Goal: Task Accomplishment & Management: Use online tool/utility

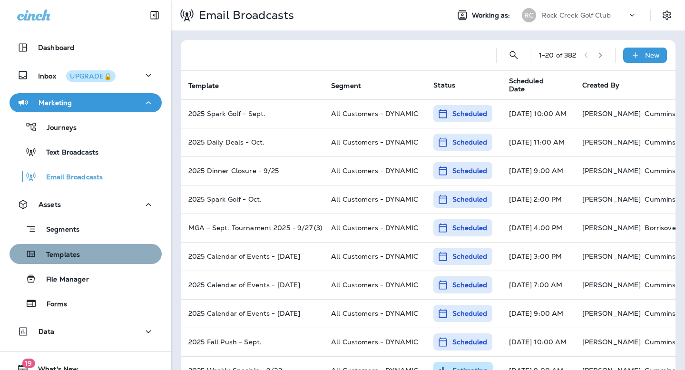
click at [56, 252] on p "Templates" at bounding box center [58, 255] width 43 height 9
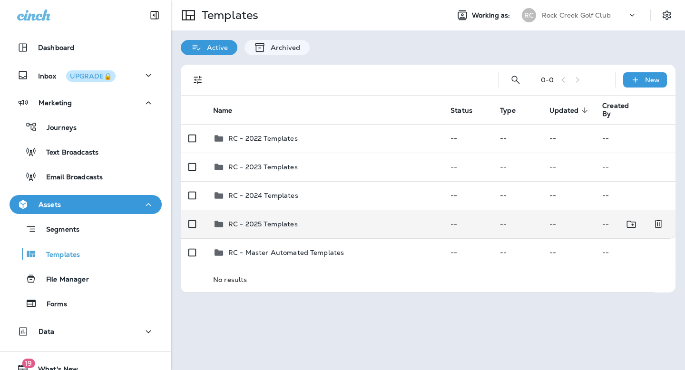
click at [282, 222] on p "RC - 2025 Templates" at bounding box center [262, 224] width 69 height 8
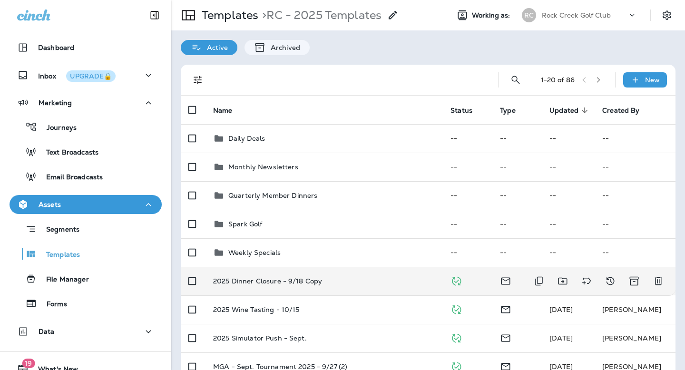
click at [286, 284] on p "2025 Dinner Closure - 9/18 Copy" at bounding box center [267, 281] width 109 height 8
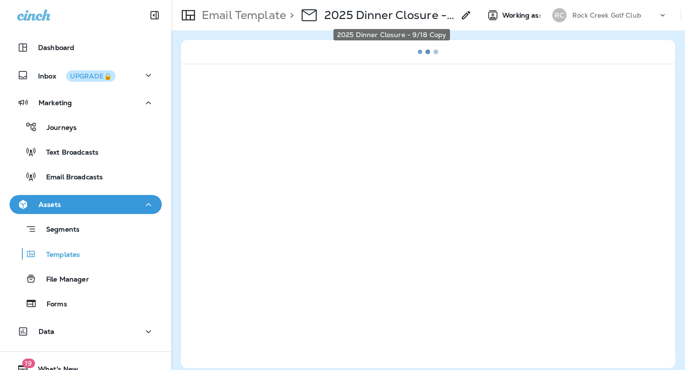
click at [409, 19] on p "2025 Dinner Closure - 9/18 Copy" at bounding box center [390, 15] width 130 height 14
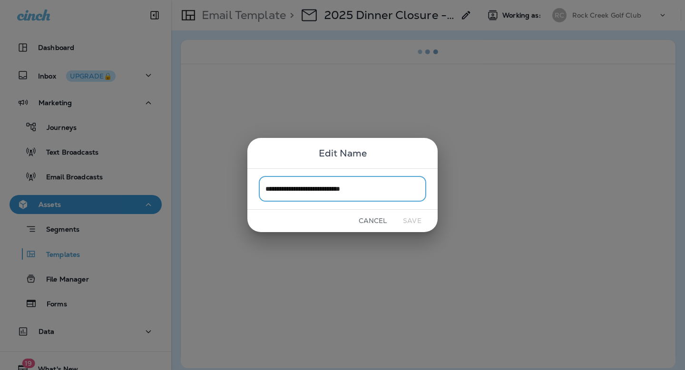
click at [371, 188] on input "**********" at bounding box center [343, 189] width 168 height 25
drag, startPoint x: 356, startPoint y: 188, endPoint x: 401, endPoint y: 188, distance: 44.3
click at [401, 188] on input "**********" at bounding box center [343, 189] width 168 height 25
type input "**********"
click at [409, 225] on button "Save" at bounding box center [413, 221] width 36 height 15
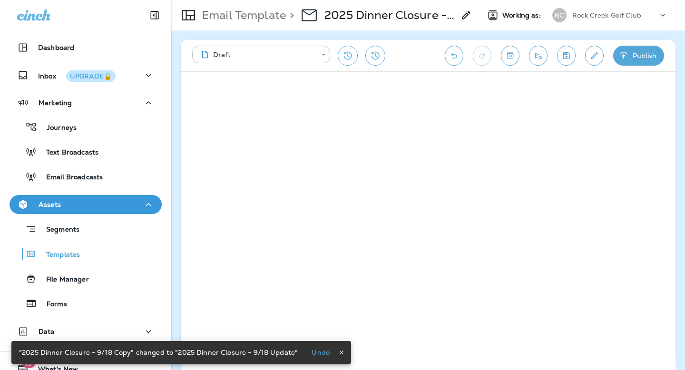
click at [626, 58] on icon "button" at bounding box center [624, 56] width 10 height 10
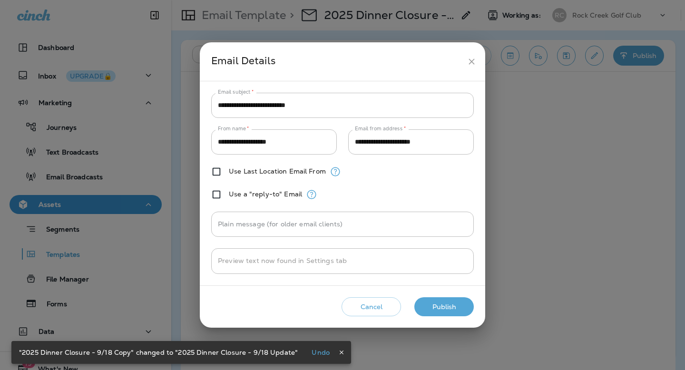
click at [441, 311] on button "Publish" at bounding box center [444, 307] width 59 height 20
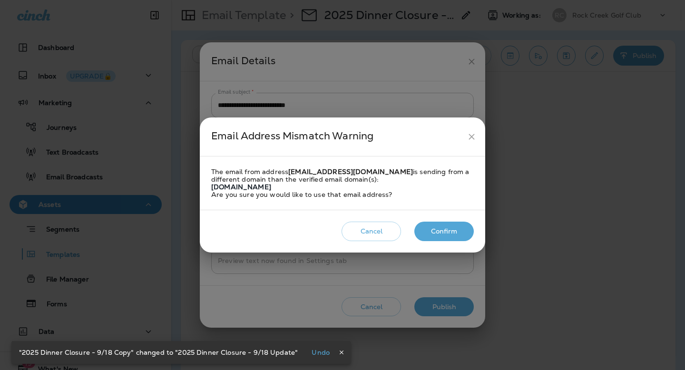
click at [438, 233] on button "Confirm" at bounding box center [444, 232] width 59 height 20
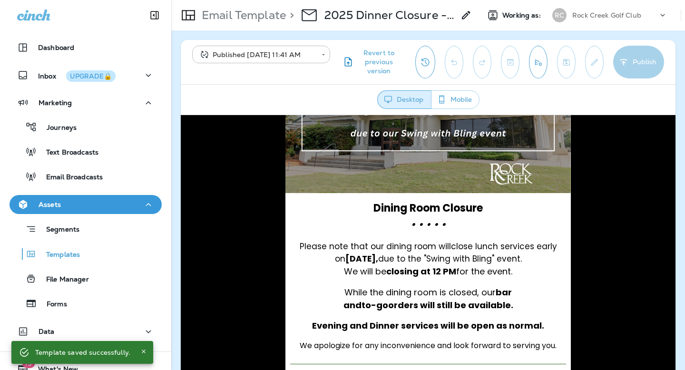
scroll to position [240, 0]
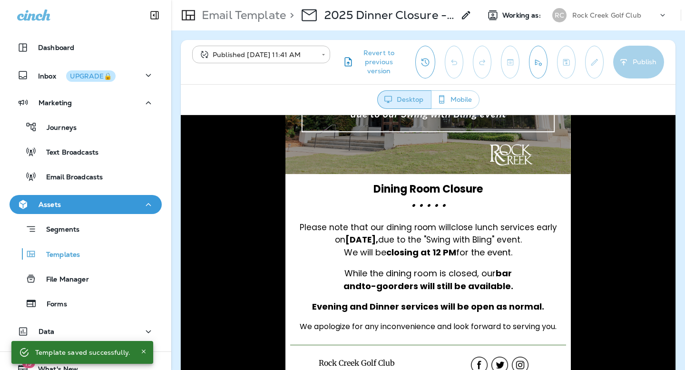
click at [432, 249] on strong "closing at 12 PM" at bounding box center [421, 252] width 70 height 12
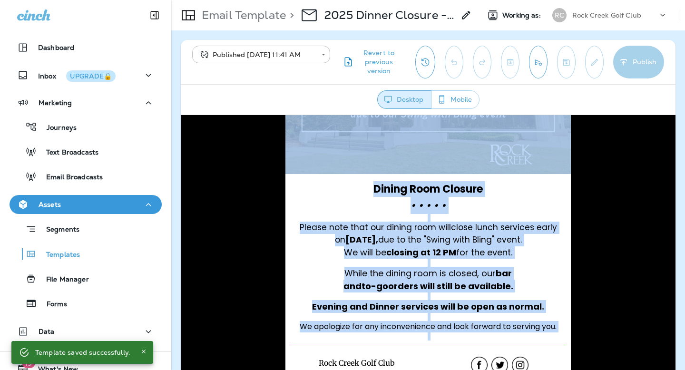
click at [432, 249] on strong "closing at 12 PM" at bounding box center [421, 252] width 70 height 12
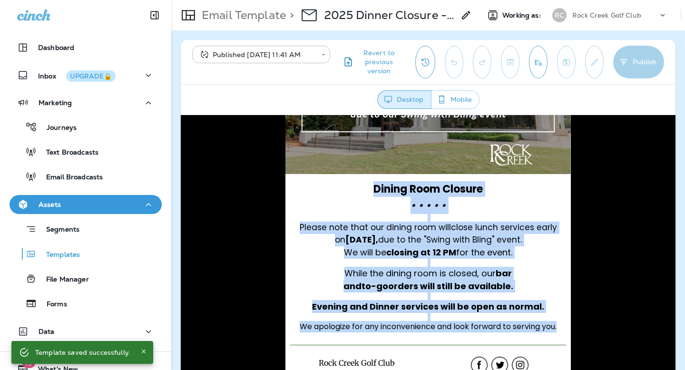
drag, startPoint x: 560, startPoint y: 326, endPoint x: 368, endPoint y: 185, distance: 238.3
click at [368, 185] on div "Dining Room Closure • • • • • Please note that our dining room will close lunch…" at bounding box center [428, 260] width 271 height 159
copy div "Dining Room Closure • • • • • Please note that our dining room will close lunch…"
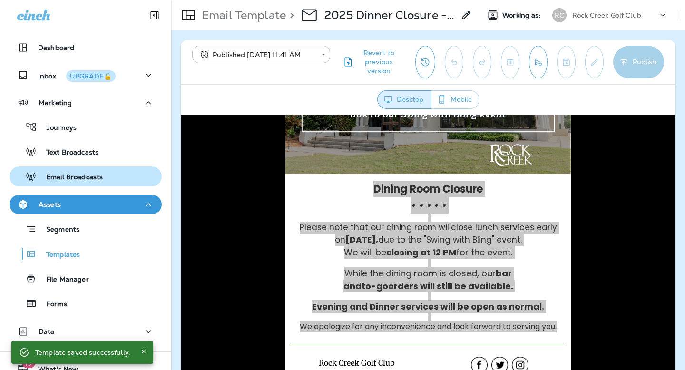
click at [79, 177] on p "Email Broadcasts" at bounding box center [70, 177] width 66 height 9
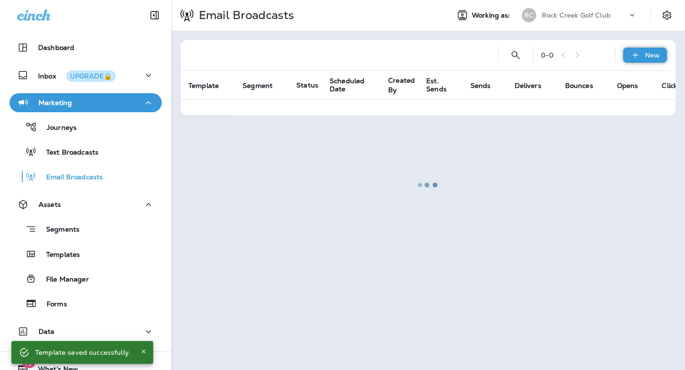
click at [656, 58] on p "New" at bounding box center [652, 55] width 15 height 8
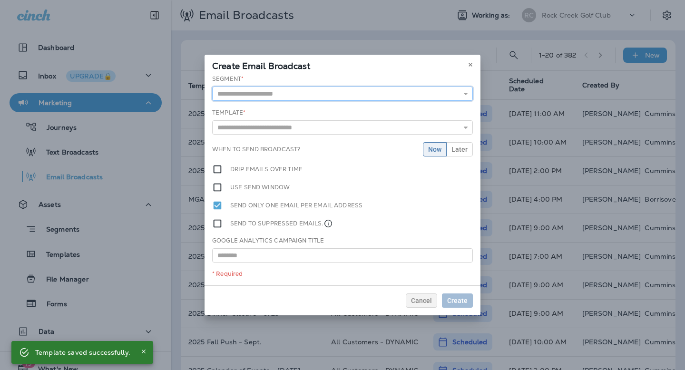
click at [393, 91] on input "text" at bounding box center [342, 94] width 261 height 14
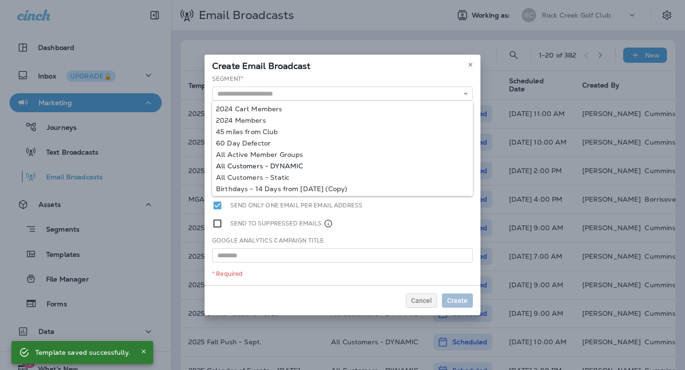
type input "**********"
click at [285, 165] on div "**********" at bounding box center [343, 180] width 276 height 211
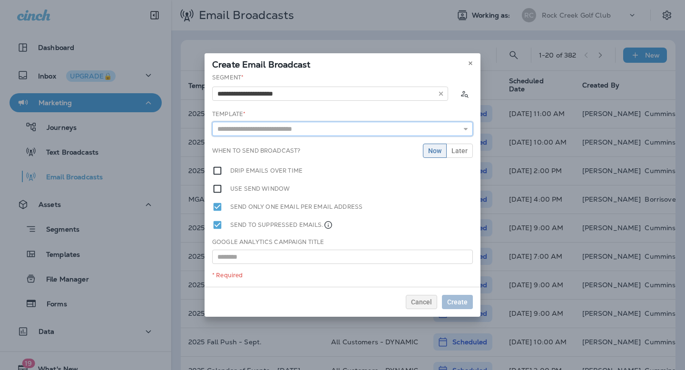
click at [252, 130] on input "text" at bounding box center [342, 129] width 261 height 14
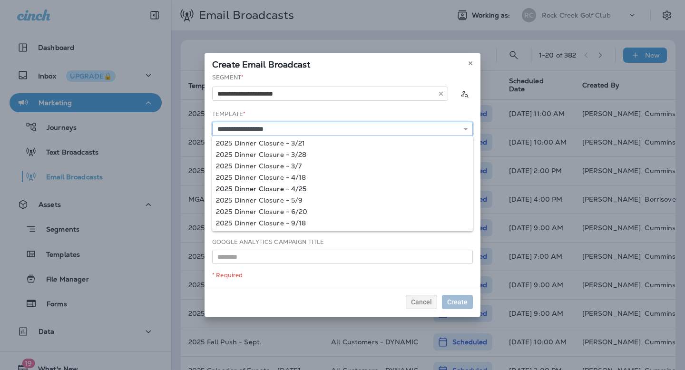
scroll to position [47, 0]
type input "**********"
click at [290, 208] on div "**********" at bounding box center [343, 180] width 276 height 214
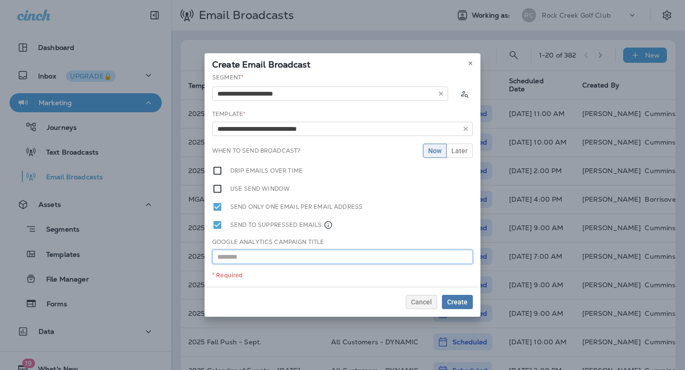
click at [276, 258] on input "text" at bounding box center [342, 257] width 261 height 14
type input "**********"
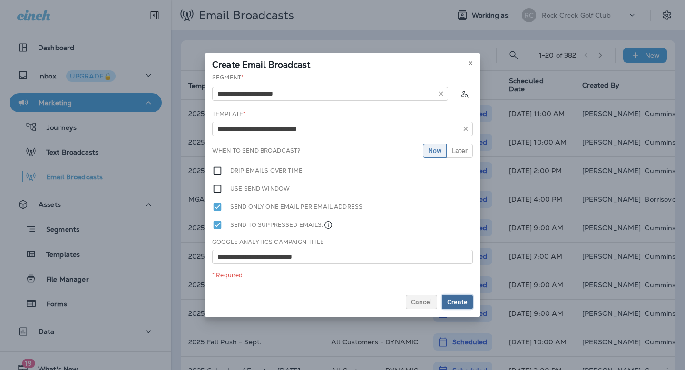
click at [463, 304] on span "Create" at bounding box center [457, 302] width 20 height 7
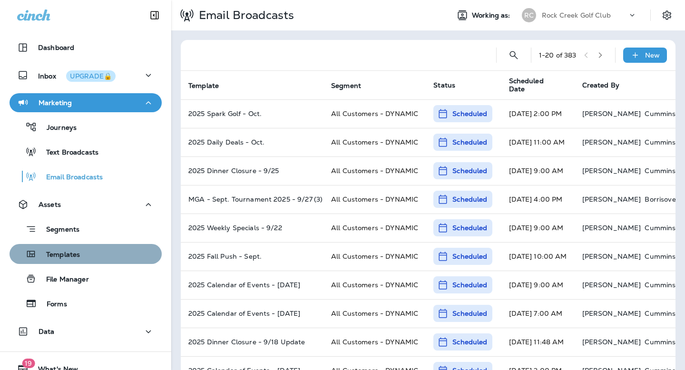
click at [89, 258] on div "Templates" at bounding box center [85, 254] width 145 height 14
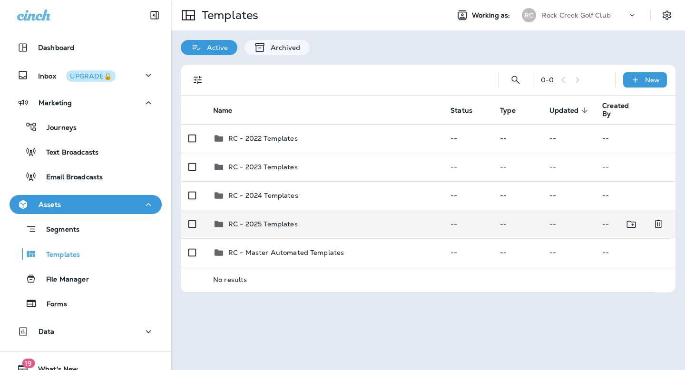
click at [256, 223] on p "RC - 2025 Templates" at bounding box center [262, 224] width 69 height 8
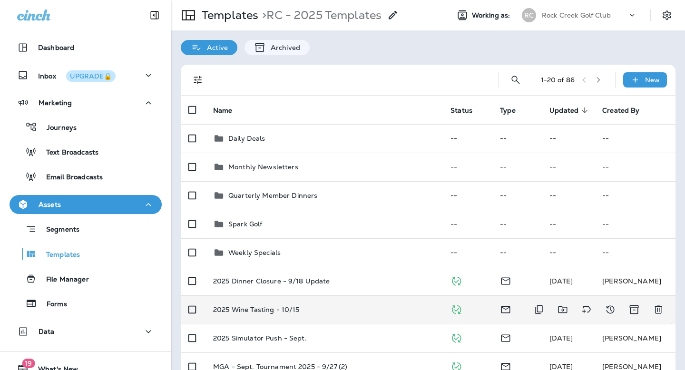
click at [280, 312] on p "2025 Wine Tasting - 10/15" at bounding box center [256, 310] width 87 height 8
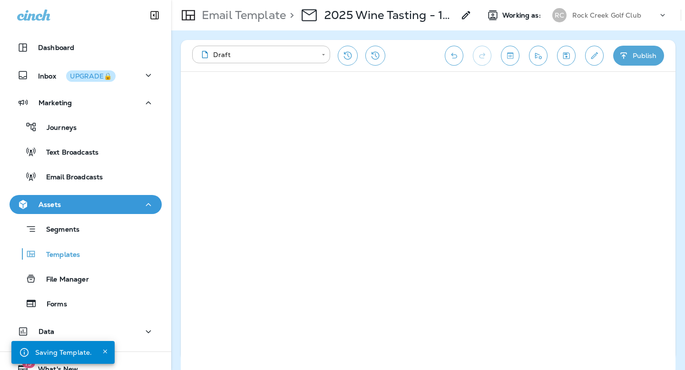
click at [633, 50] on button "Publish" at bounding box center [638, 56] width 51 height 20
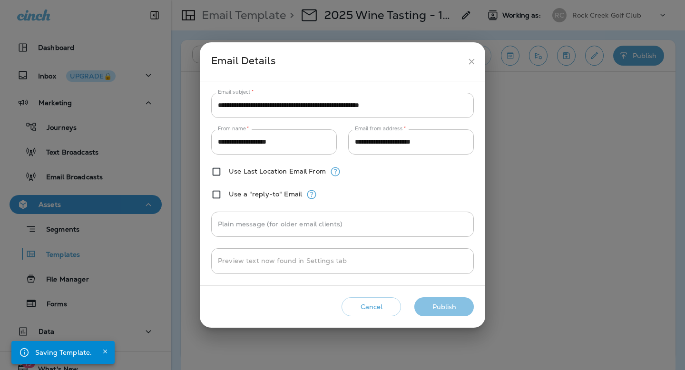
click at [436, 310] on button "Publish" at bounding box center [444, 307] width 59 height 20
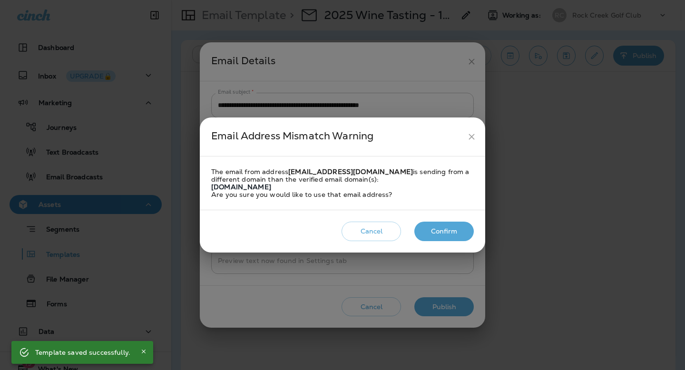
click at [442, 233] on button "Confirm" at bounding box center [444, 232] width 59 height 20
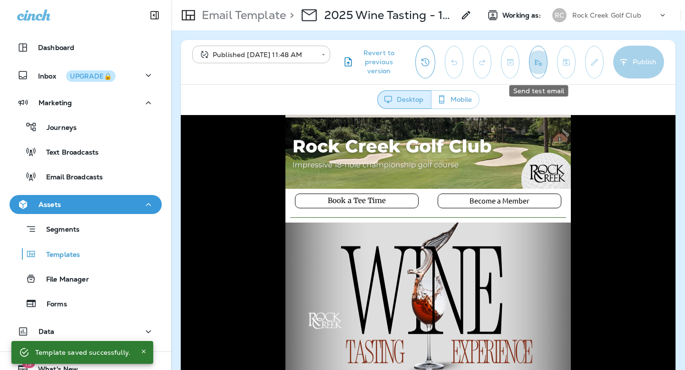
click at [542, 63] on icon "Send test email" at bounding box center [539, 63] width 10 height 10
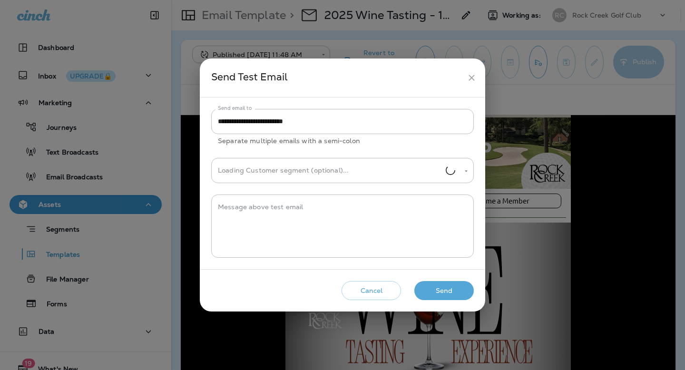
click at [448, 294] on button "Send" at bounding box center [444, 291] width 59 height 20
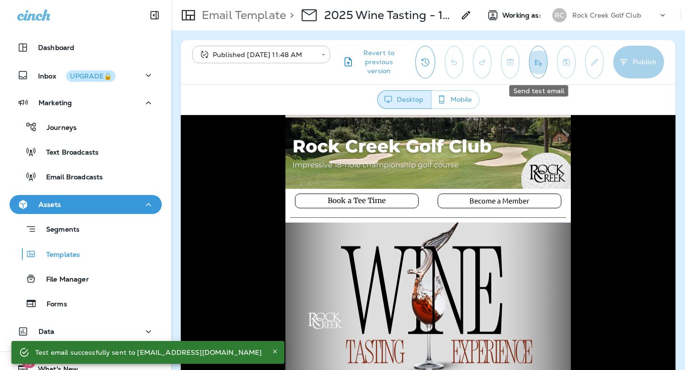
click at [539, 69] on button "Send test email" at bounding box center [538, 62] width 19 height 33
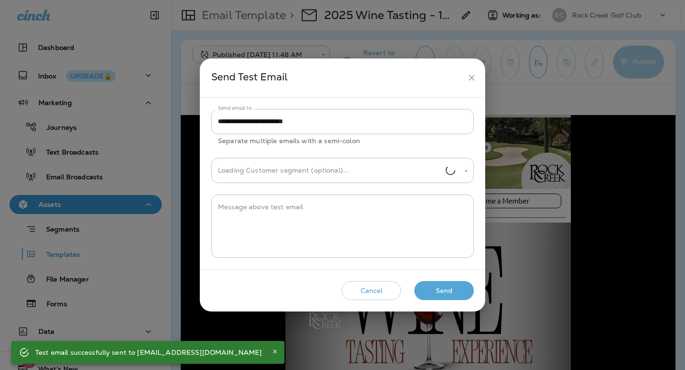
click at [437, 294] on button "Send" at bounding box center [444, 291] width 59 height 20
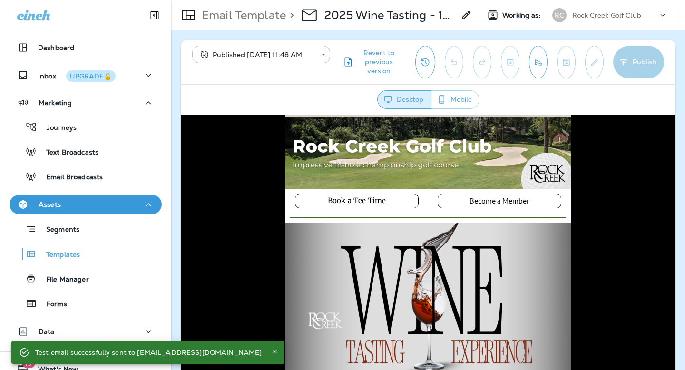
click at [531, 69] on button "Send test email" at bounding box center [538, 62] width 19 height 33
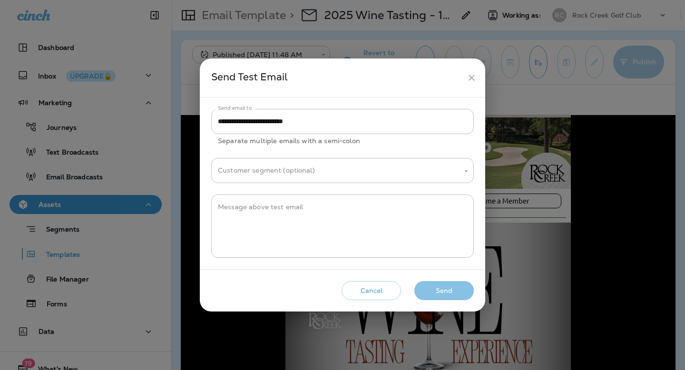
click at [450, 294] on button "Send" at bounding box center [444, 291] width 59 height 20
